Goal: Task Accomplishment & Management: Complete application form

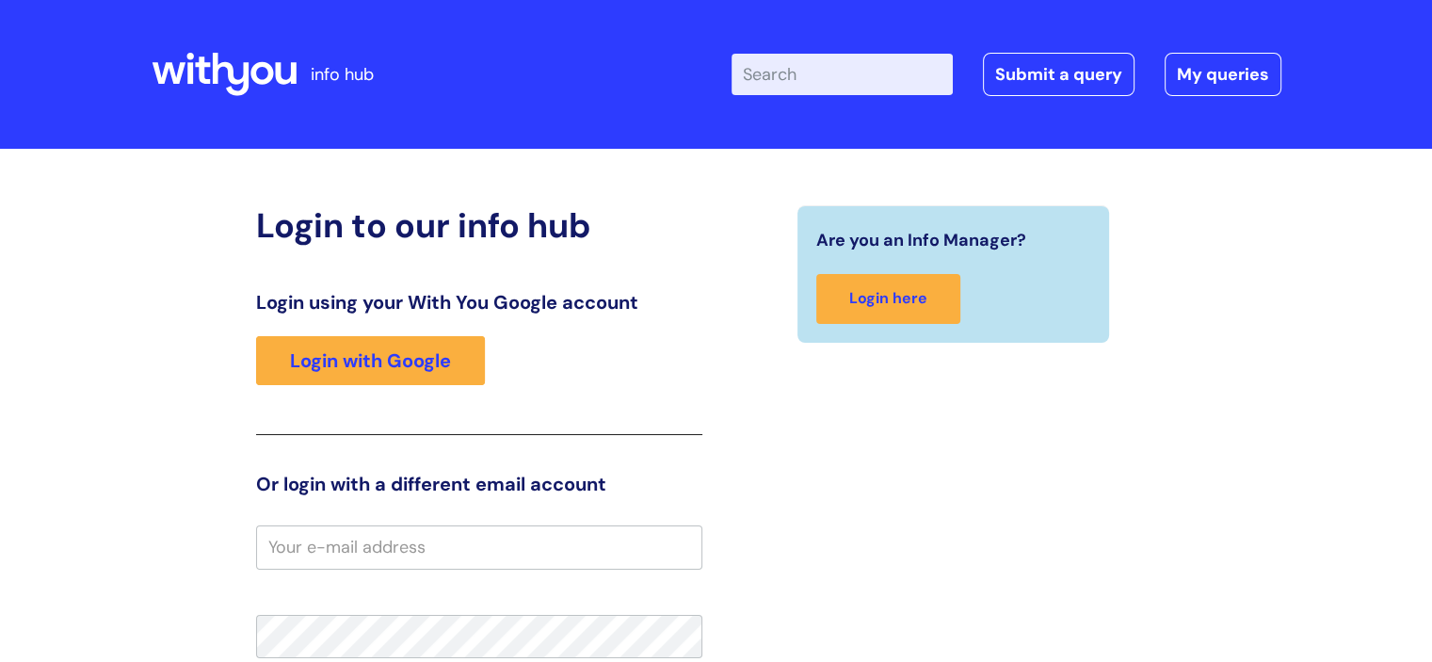
click at [858, 428] on div "Are you an Info Manager? Login here" at bounding box center [954, 584] width 475 height 759
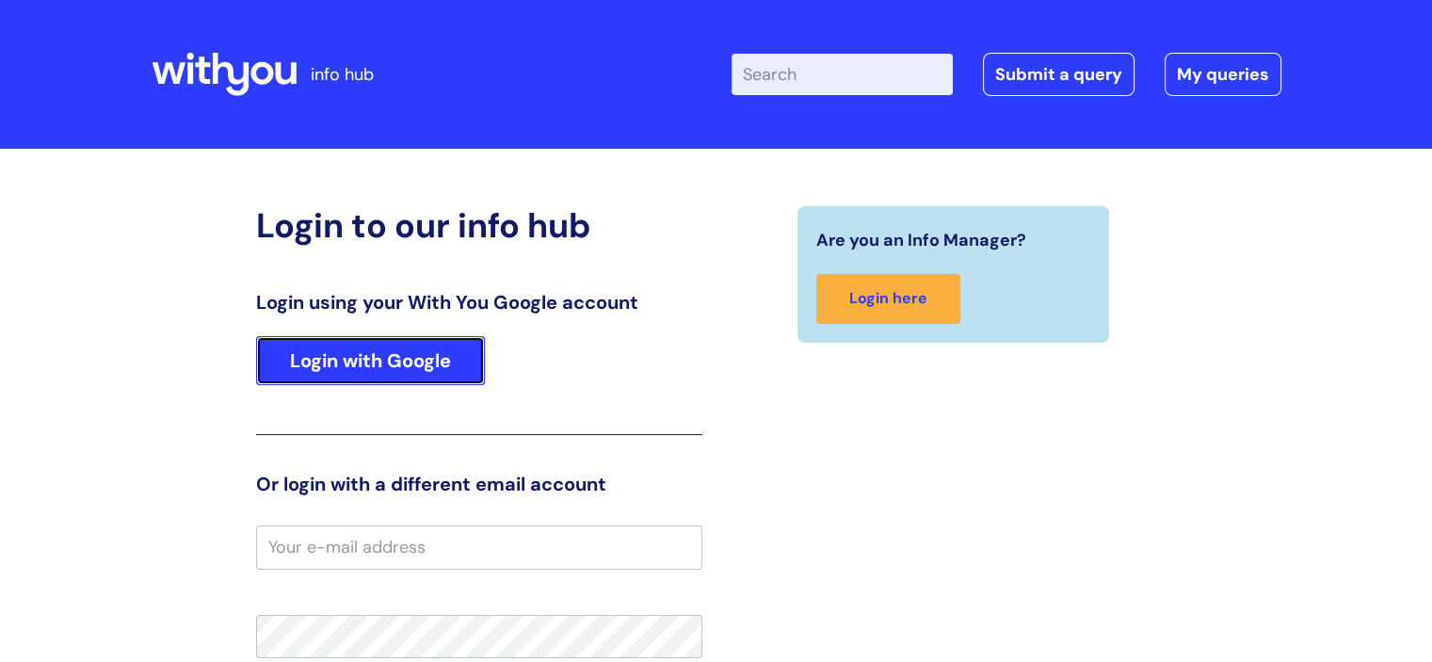
click at [386, 364] on link "Login with Google" at bounding box center [370, 360] width 229 height 49
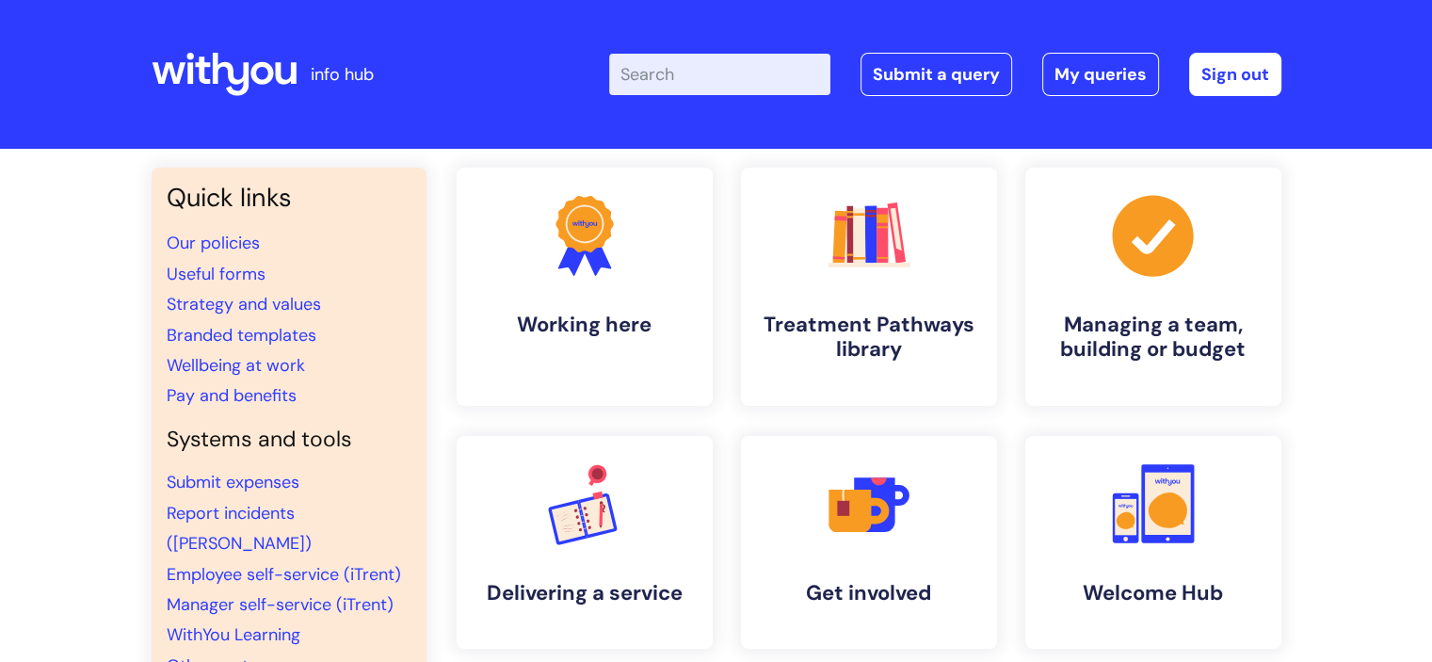
click at [738, 60] on input "Enter your search term here..." at bounding box center [719, 74] width 221 height 41
type input "alert"
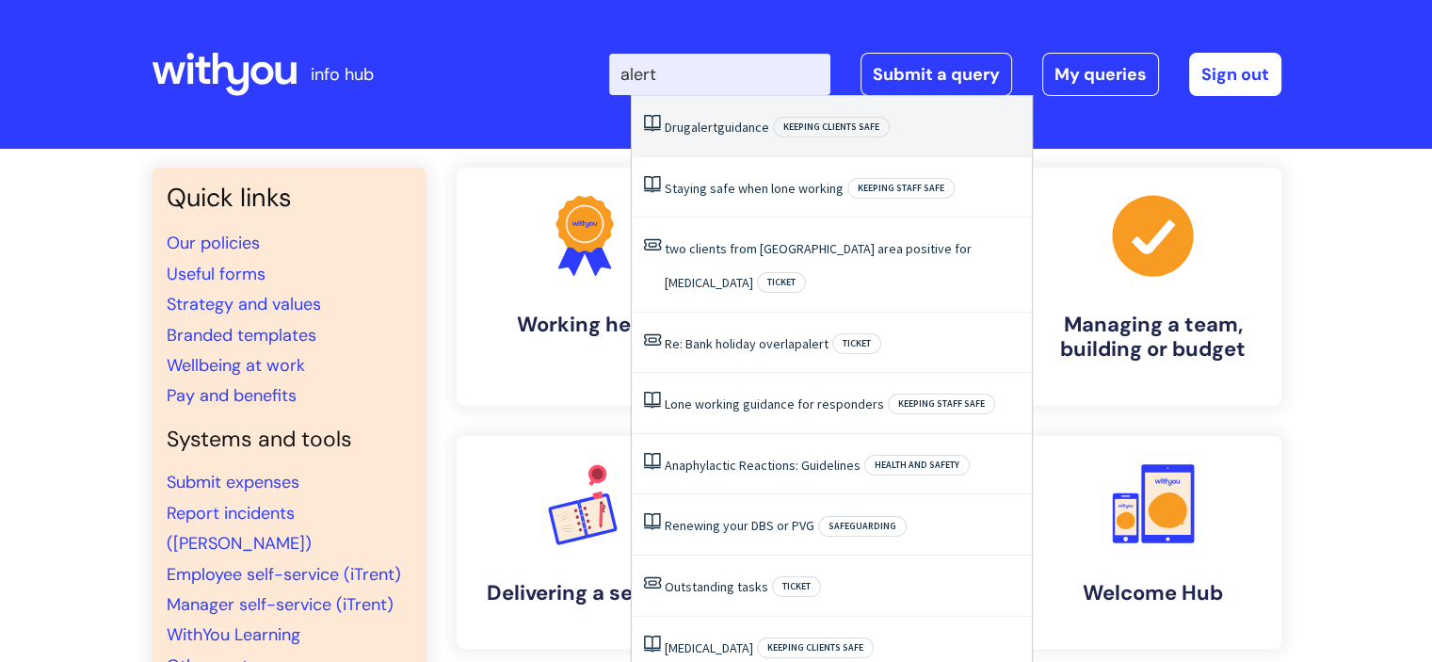
click at [739, 123] on link "Drug alert guidance" at bounding box center [717, 127] width 105 height 17
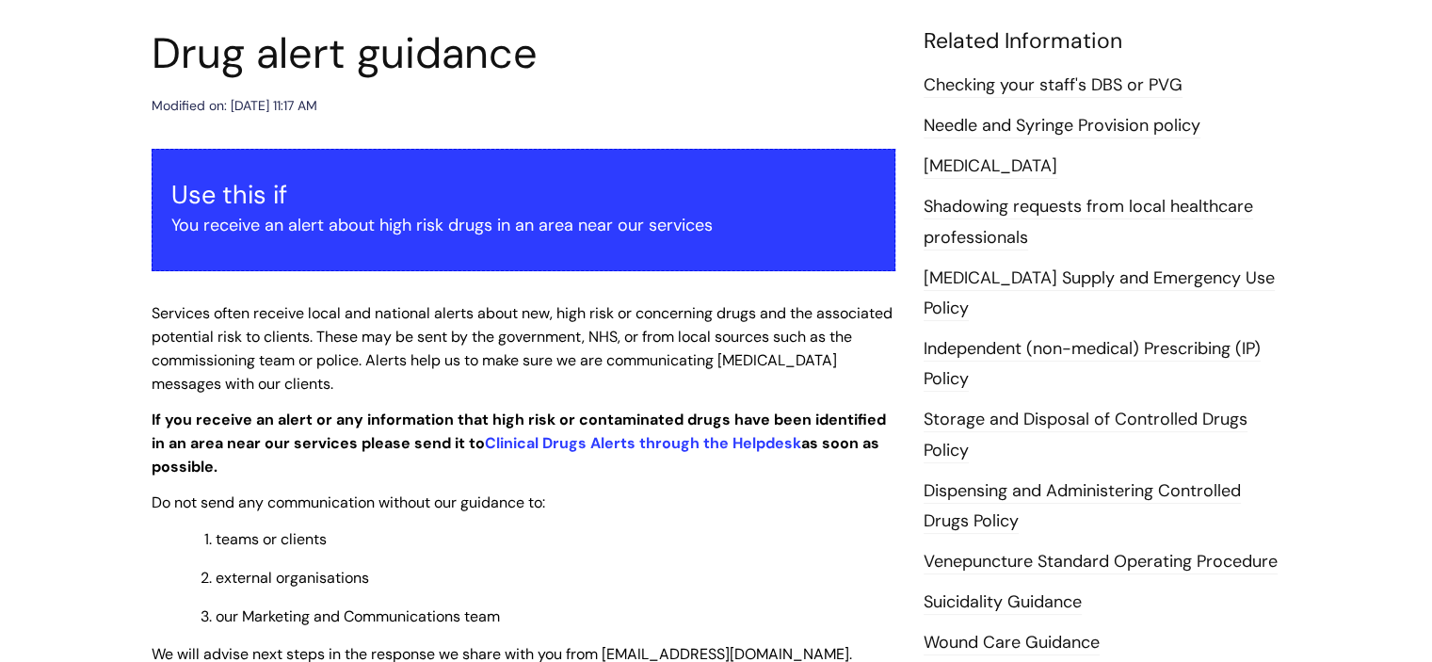
scroll to position [226, 0]
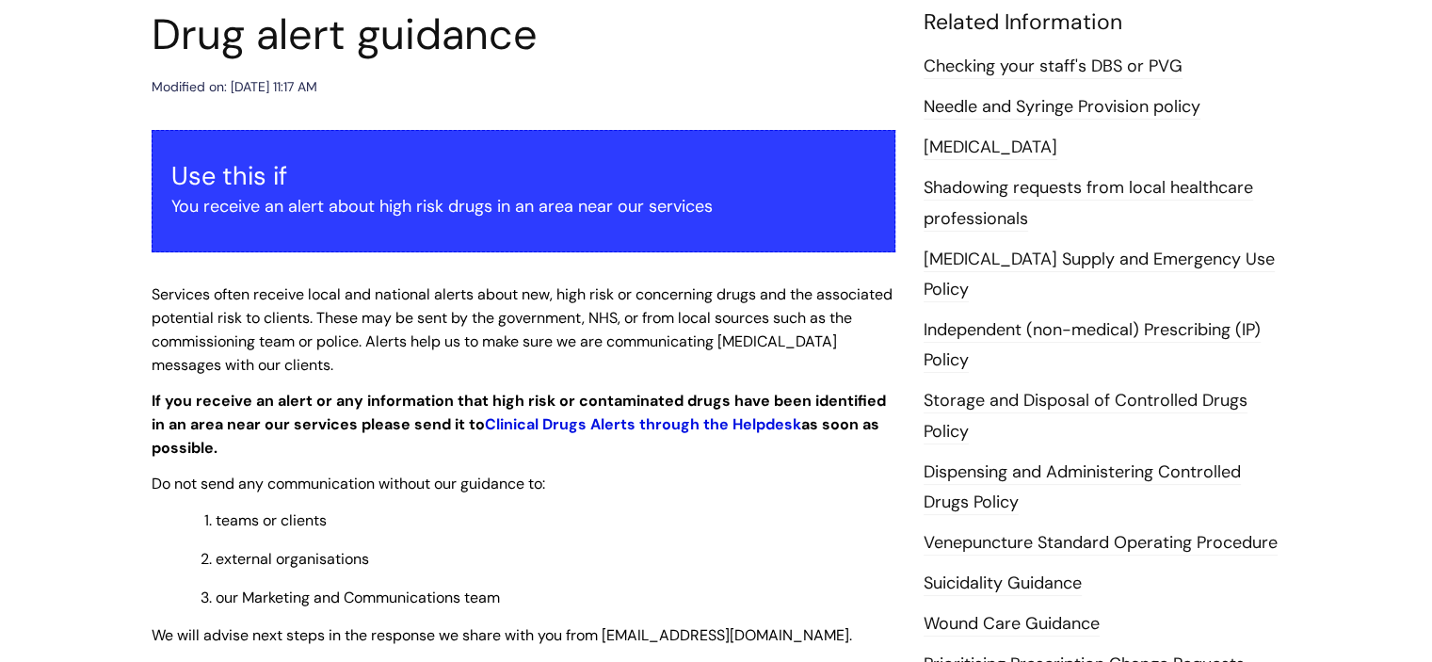
click at [625, 421] on link "Clinical Drugs Alerts through the Helpdesk" at bounding box center [643, 424] width 316 height 20
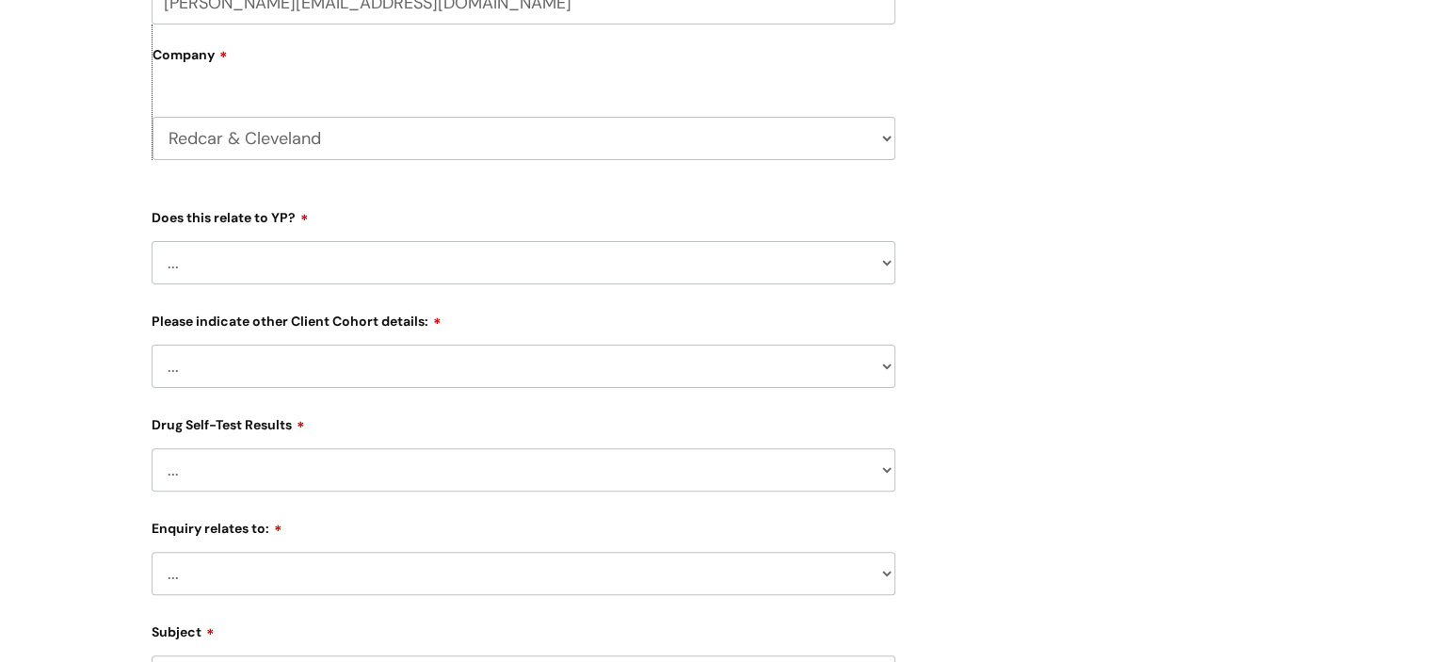
scroll to position [452, 0]
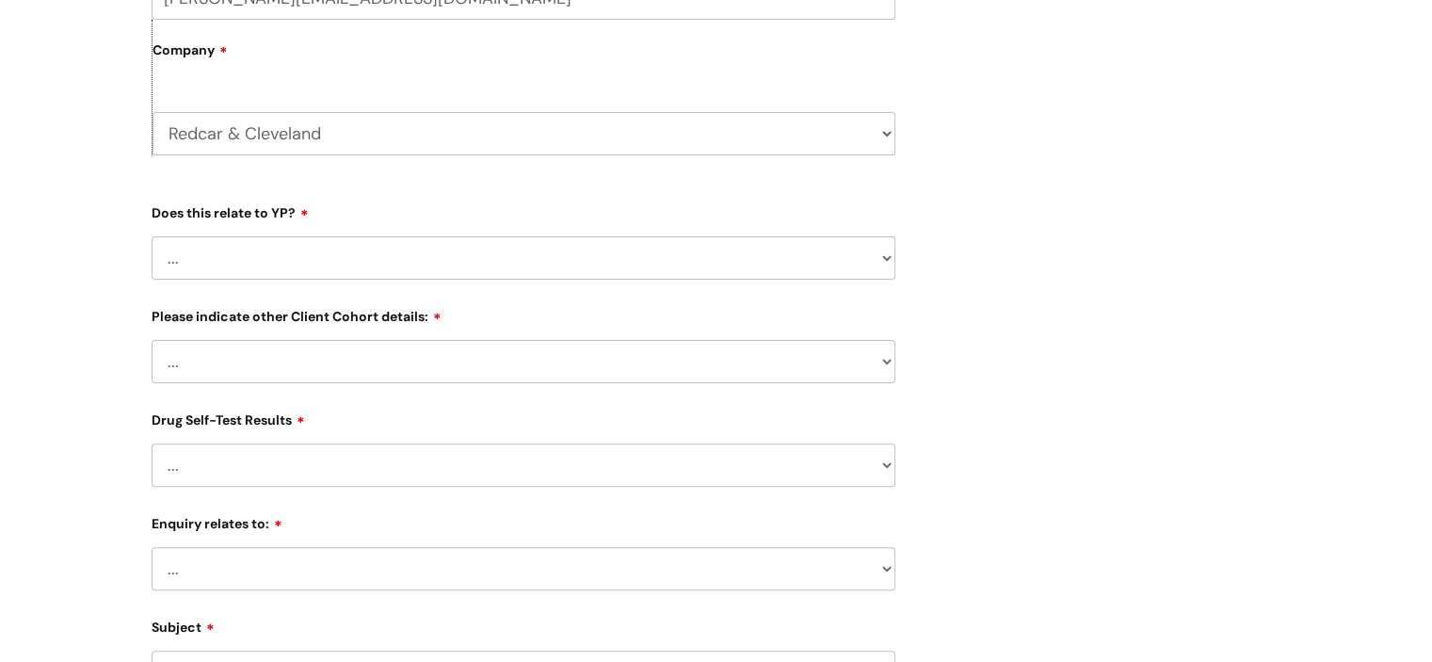
click at [883, 259] on select "... No Yes" at bounding box center [524, 257] width 744 height 43
select select "No"
click at [152, 236] on select "... No Yes" at bounding box center [524, 257] width 744 height 43
click at [878, 357] on select "... Related to Adult D&A Related to Prison/Secure Setting Related to Residentia…" at bounding box center [524, 361] width 744 height 43
select select "Related to Adult D&A"
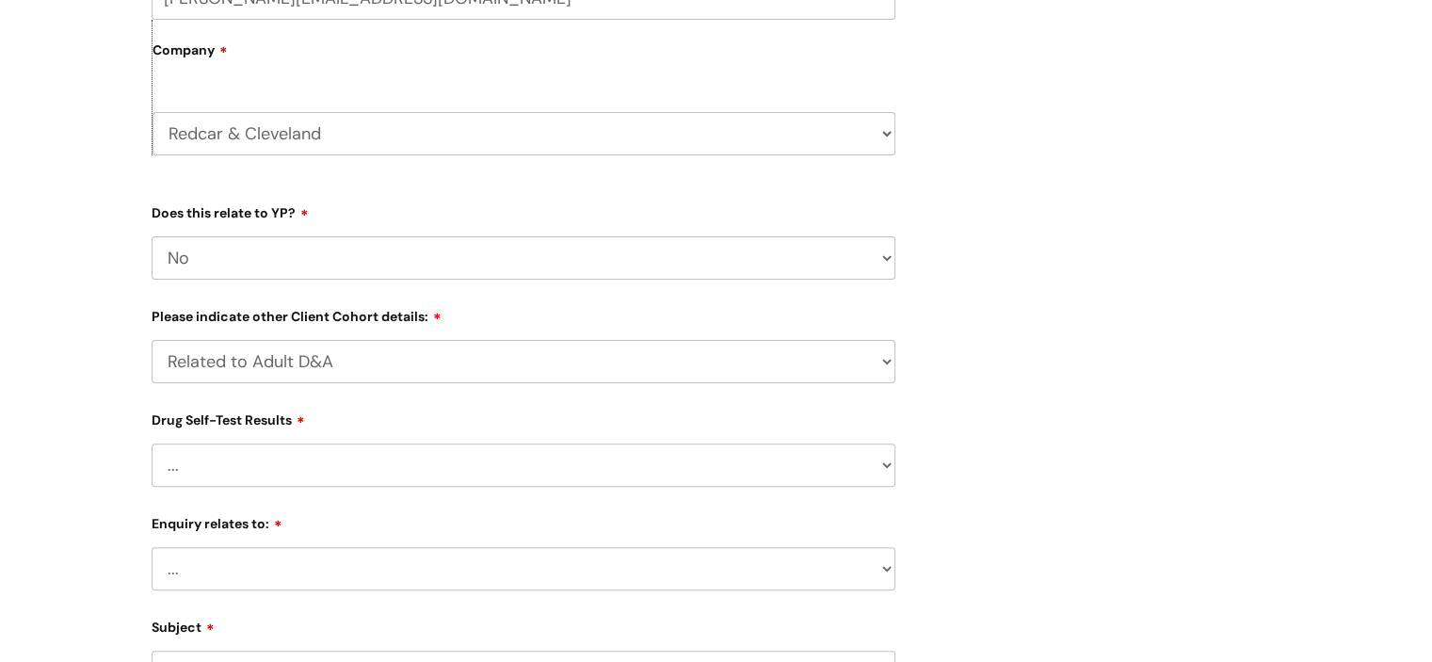
click at [152, 340] on select "... Related to Adult D&A Related to Prison/Secure Setting Related to Residentia…" at bounding box center [524, 361] width 744 height 43
click at [885, 462] on select "... No Yes - Heroin tested Yes - Crack tested Yes - Ketamine tested Yes - Cocai…" at bounding box center [524, 465] width 744 height 43
select select "No"
click at [152, 444] on select "... No Yes - Heroin tested Yes - Crack tested Yes - Ketamine tested Yes - Cocai…" at bounding box center [524, 465] width 744 height 43
click at [887, 573] on select "... Information received from a Client Information received from Other Overdose…" at bounding box center [524, 568] width 744 height 43
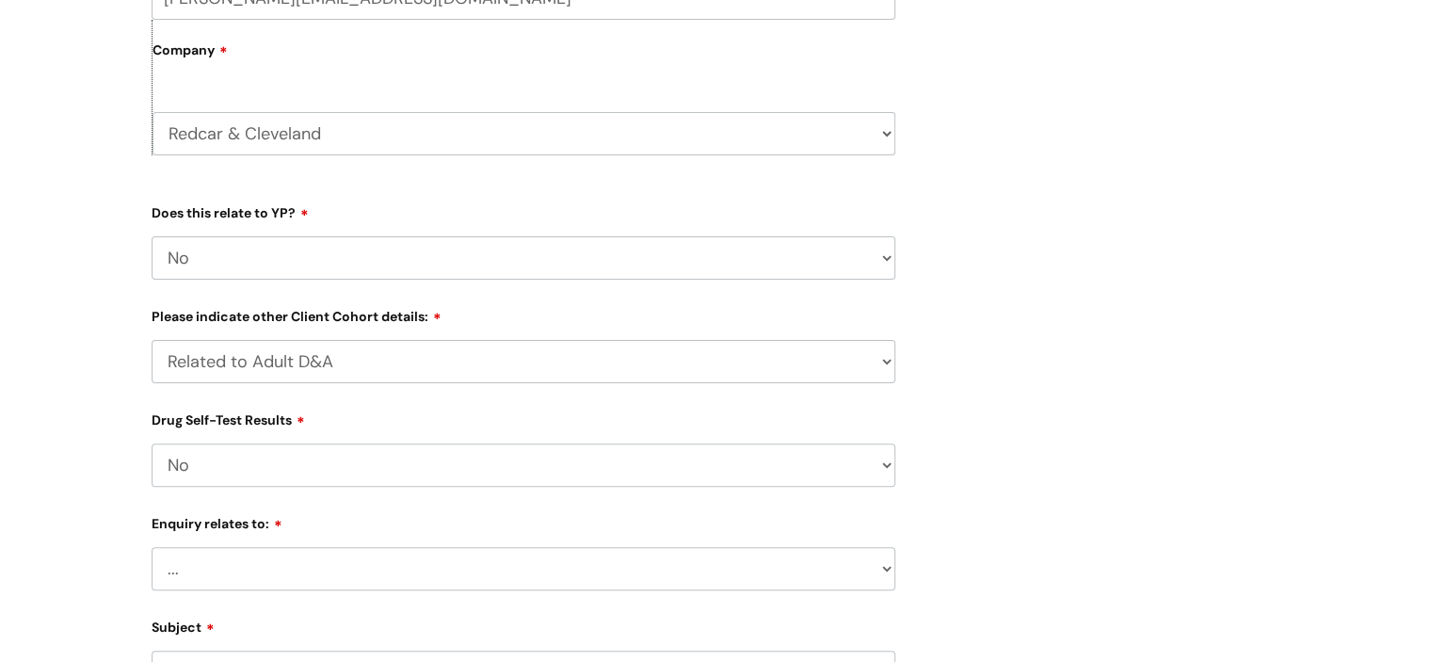
select select "A specific drug"
click at [152, 548] on select "... Information received from a Client Information received from Other Overdose…" at bounding box center [524, 568] width 744 height 43
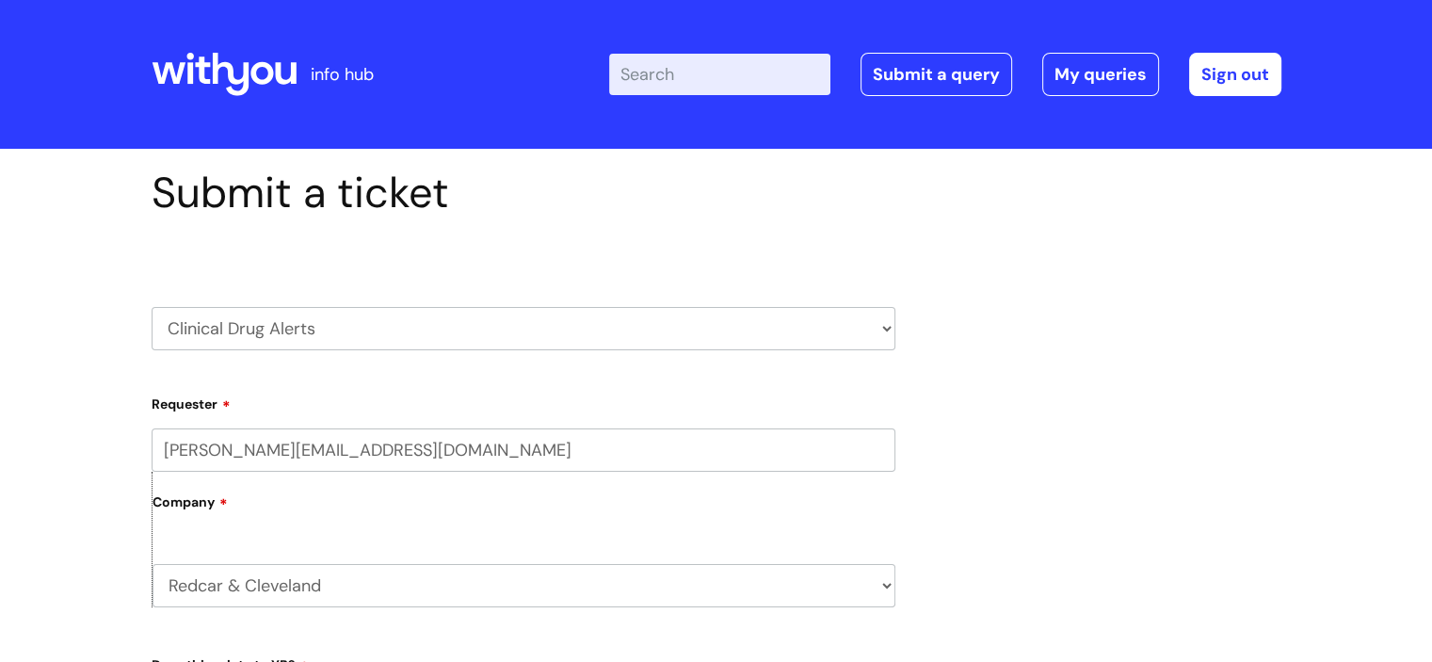
scroll to position [579, 0]
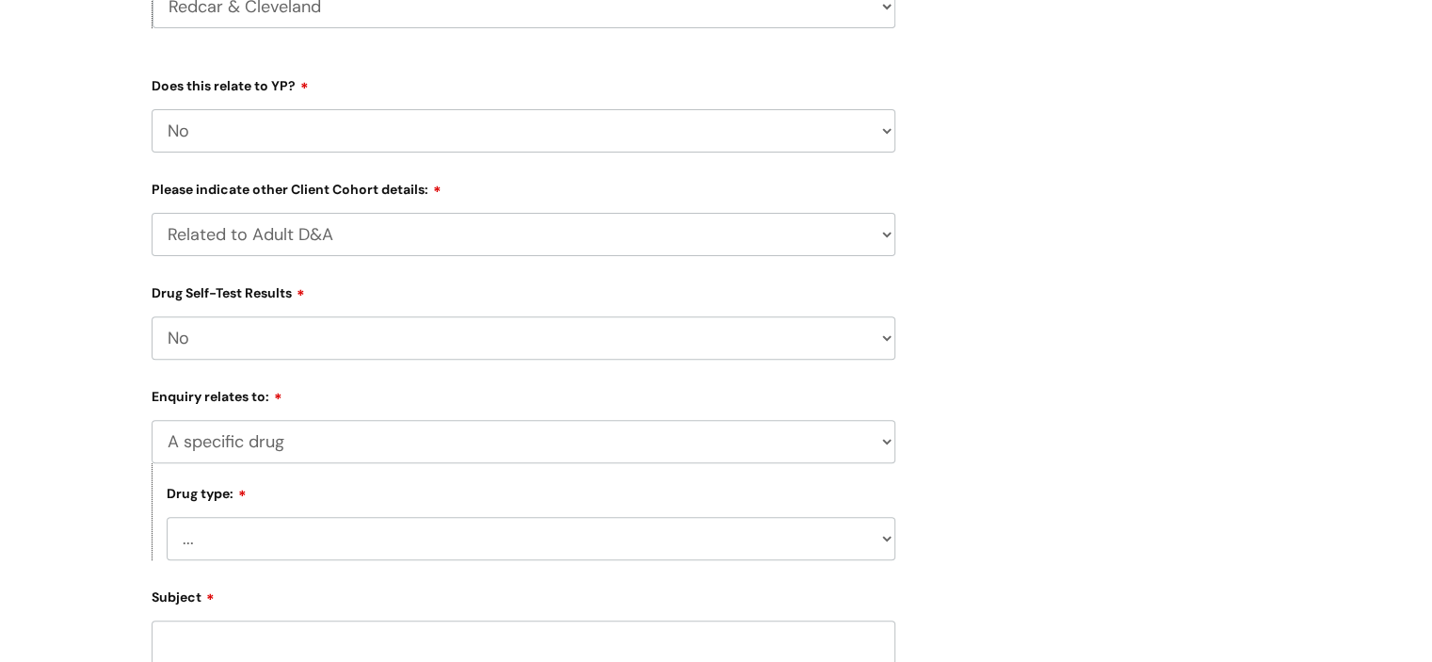
click at [888, 537] on select "... Heroin Monkey Dust Cocaine Fentanyl Oxycodone Xylazine Benzodiazepines Nita…" at bounding box center [531, 538] width 729 height 43
click at [889, 533] on select "... Heroin Monkey Dust Cocaine Fentanyl Oxycodone Xylazine Benzodiazepines Nita…" at bounding box center [531, 538] width 729 height 43
select select "[MEDICAL_DATA]"
click at [167, 519] on select "... Heroin Monkey Dust Cocaine Fentanyl Oxycodone Xylazine Benzodiazepines Nita…" at bounding box center [531, 538] width 729 height 43
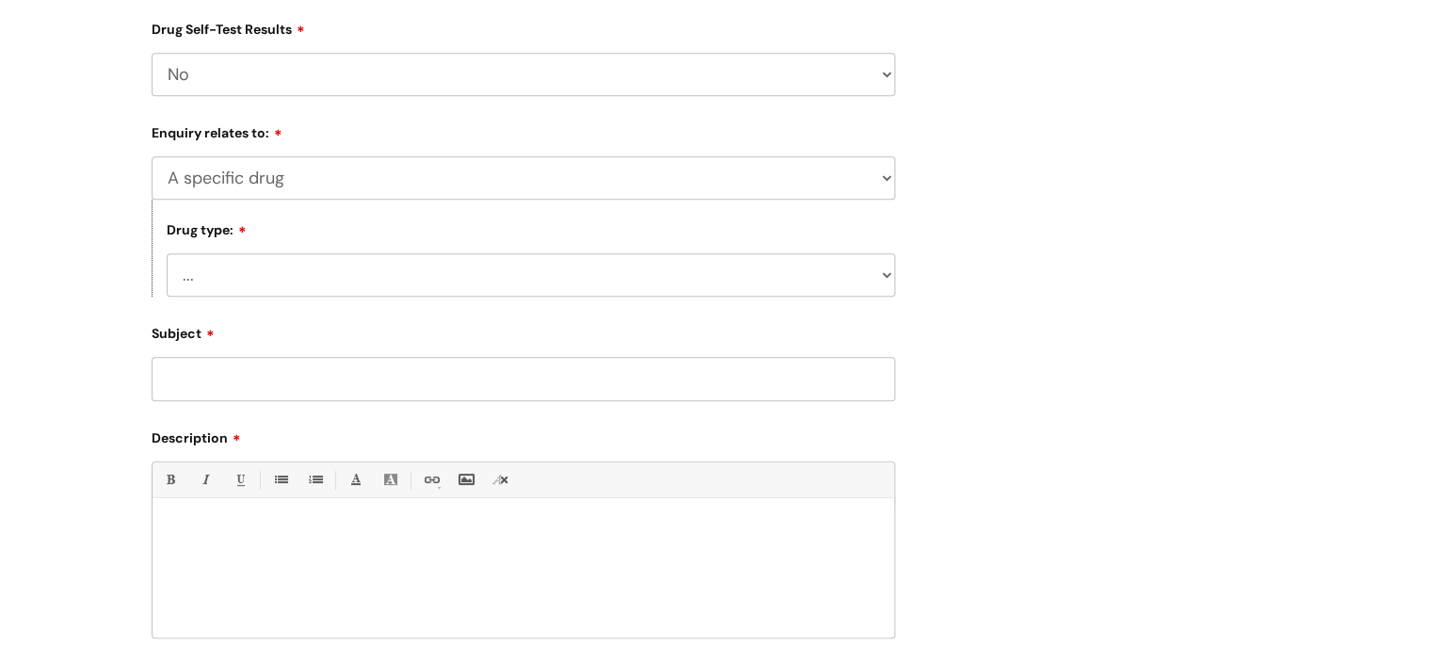
scroll to position [855, 0]
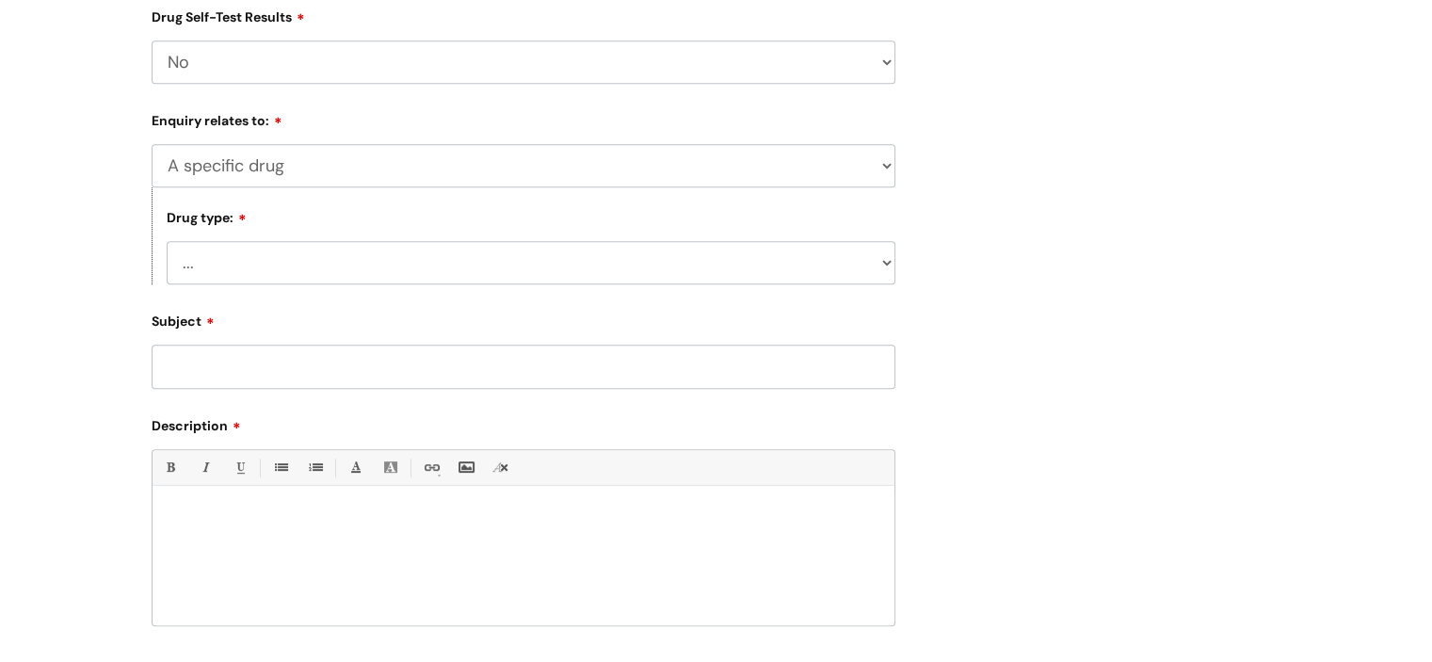
click at [170, 503] on div at bounding box center [524, 560] width 742 height 130
paste div
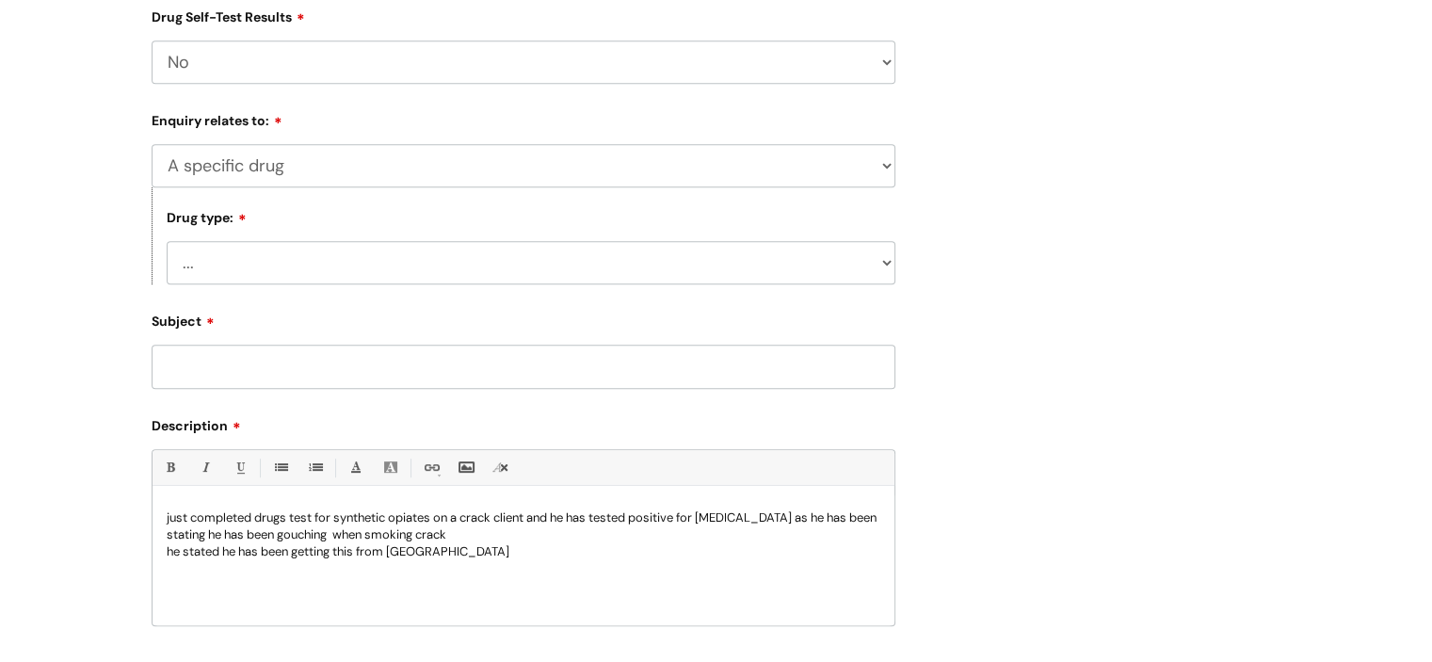
click at [186, 376] on input "Subject" at bounding box center [524, 366] width 744 height 43
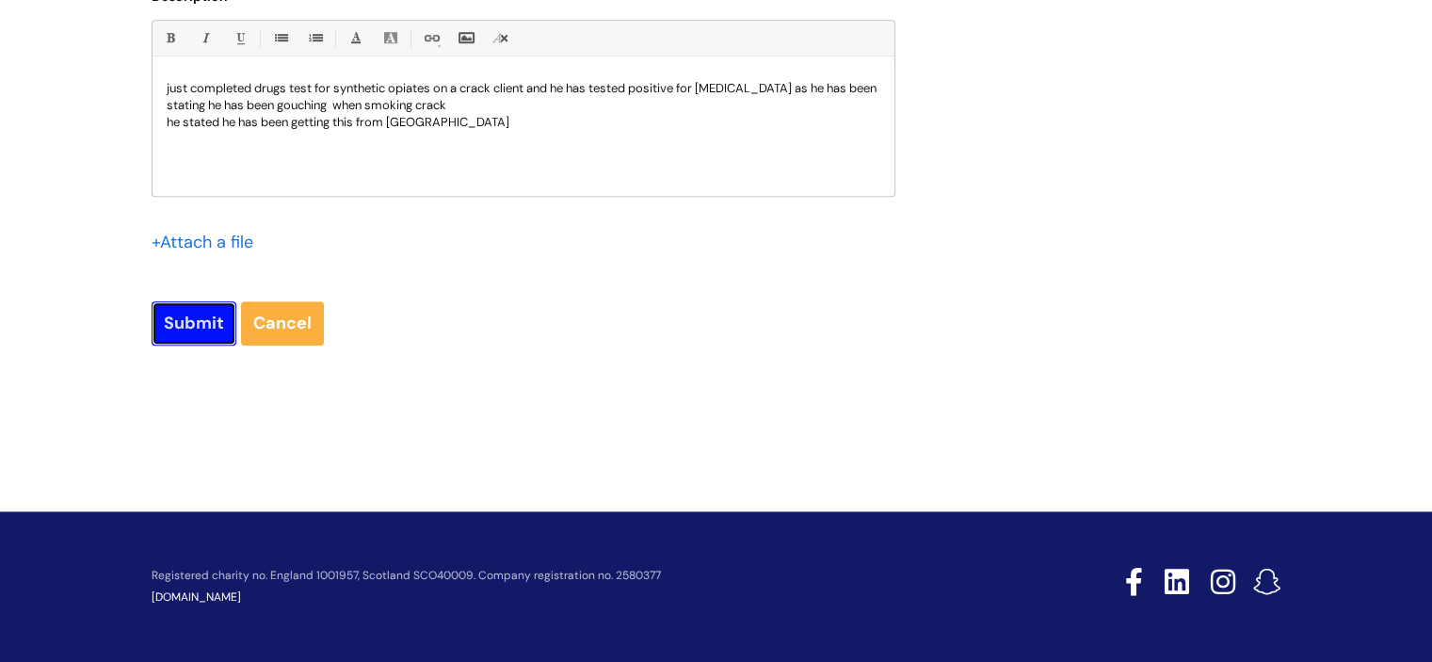
click at [205, 319] on input "Submit" at bounding box center [194, 322] width 85 height 43
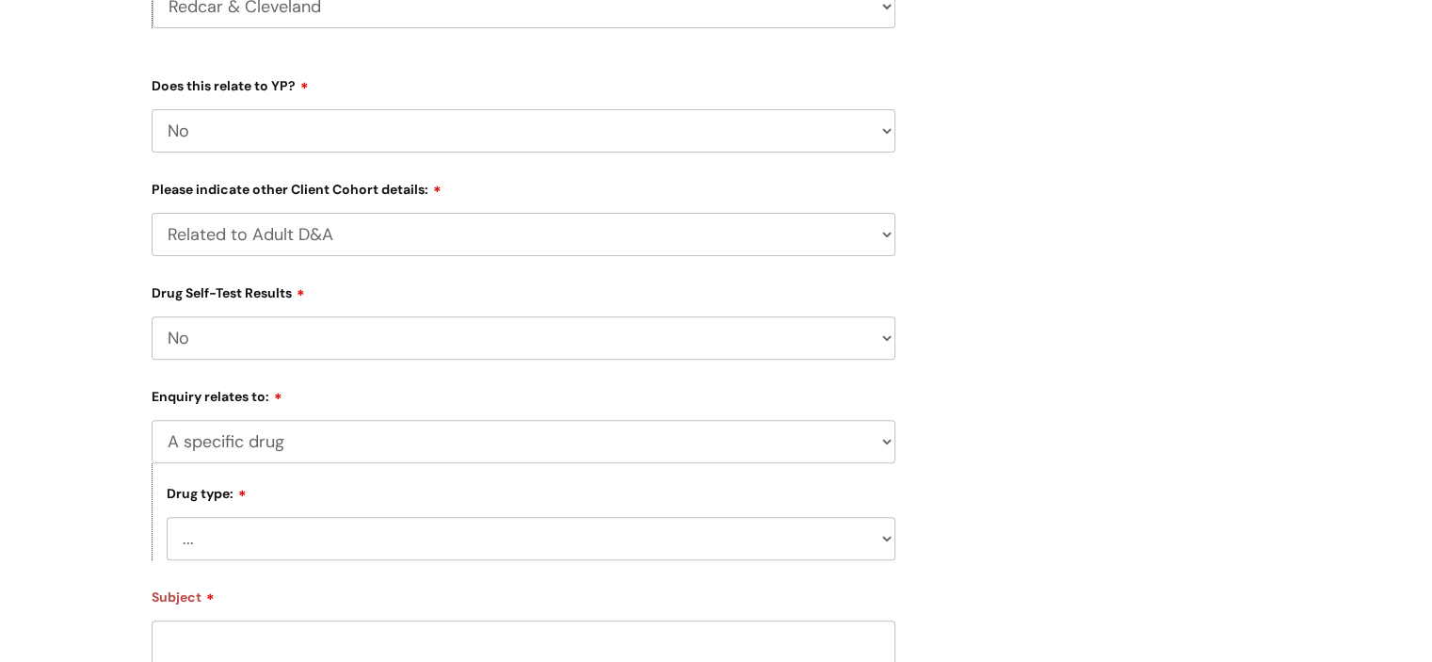
scroll to position [1158, 0]
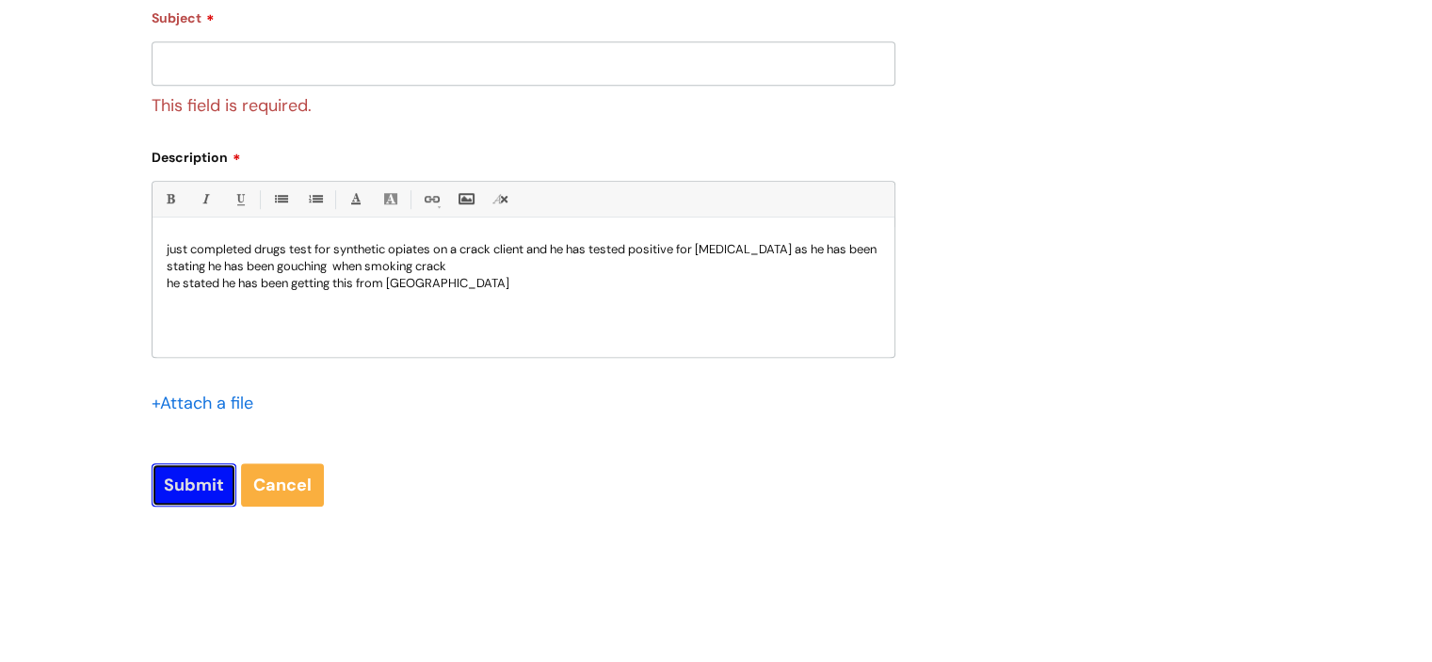
click at [177, 489] on input "Submit" at bounding box center [194, 484] width 85 height 43
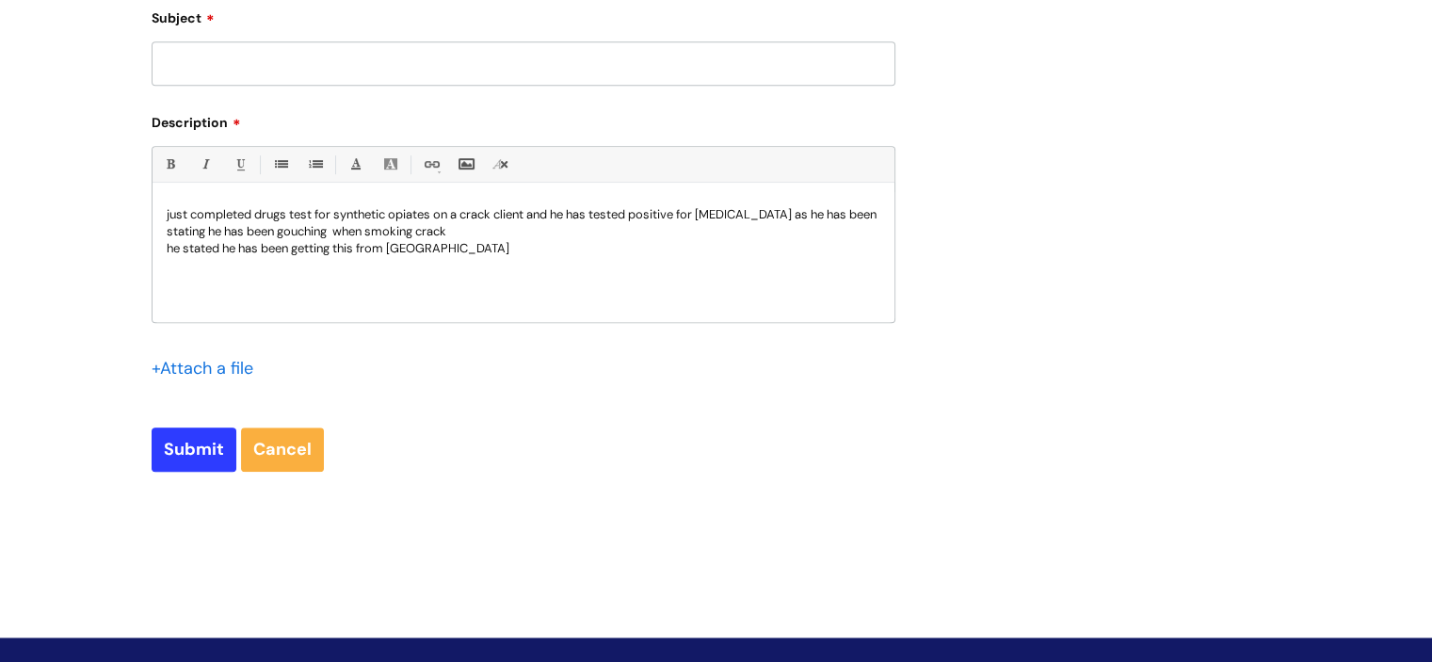
click at [323, 76] on input "Subject" at bounding box center [524, 62] width 744 height 43
type input "Client"
click at [199, 447] on input "Submit" at bounding box center [194, 449] width 85 height 43
type input "Please Wait..."
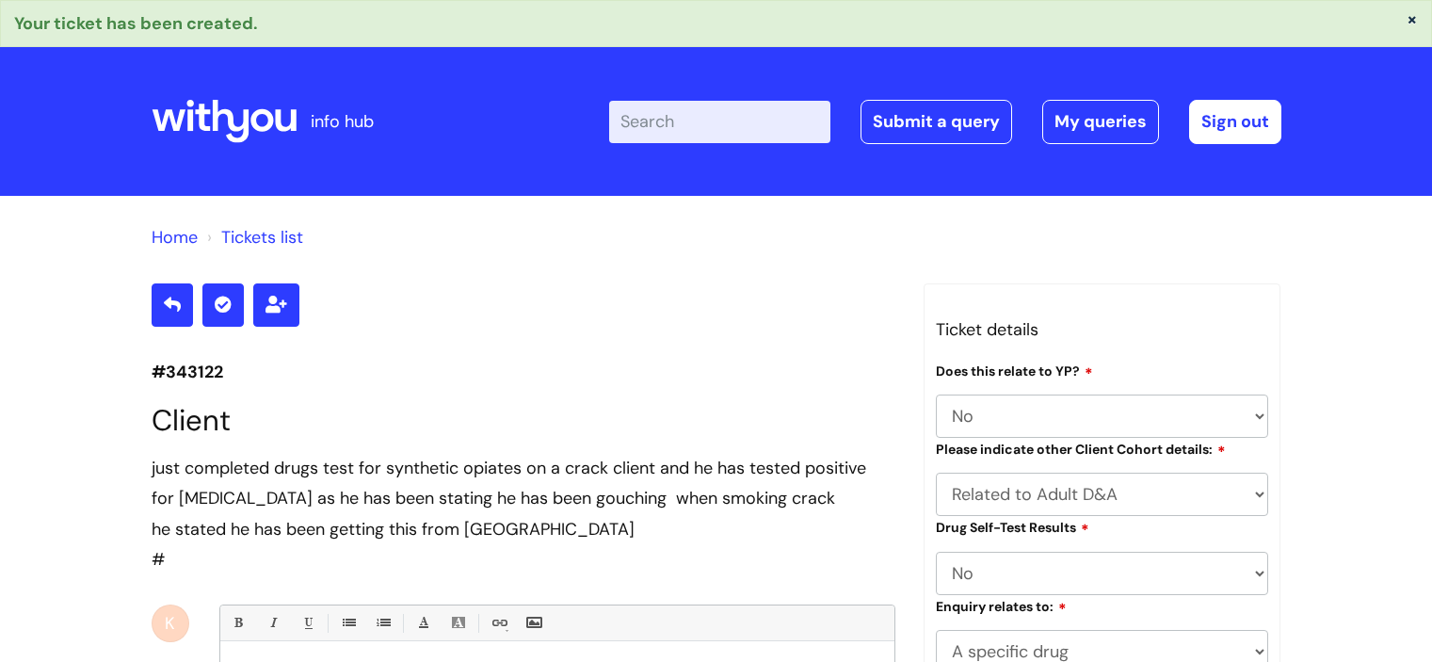
select select "No"
select select "A specific drug"
select select "[MEDICAL_DATA]"
